Goal: Navigation & Orientation: Find specific page/section

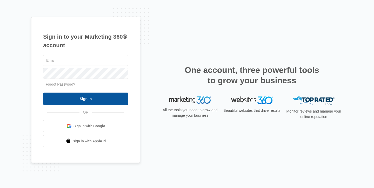
type input "[PERSON_NAME][EMAIL_ADDRESS][DOMAIN_NAME]"
click at [88, 101] on input "Sign In" at bounding box center [85, 99] width 85 height 12
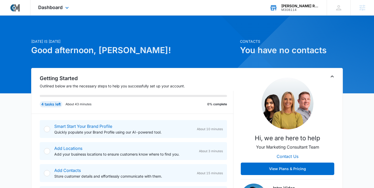
click at [291, 3] on div "[PERSON_NAME] Realty M308114 Your Accounts View All" at bounding box center [294, 7] width 65 height 15
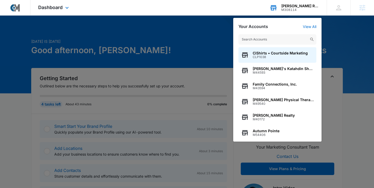
click at [291, 3] on div "[PERSON_NAME] Realty M308114 Your Accounts View All CiShirts • Courtside Market…" at bounding box center [294, 7] width 65 height 15
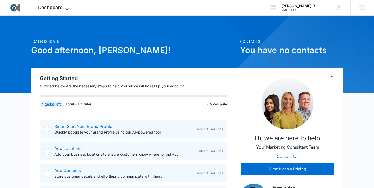
click at [60, 8] on span "Dashboard" at bounding box center [50, 7] width 24 height 5
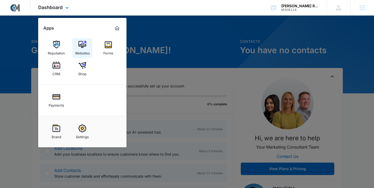
click at [81, 39] on link "Websites" at bounding box center [83, 48] width 20 height 20
